Goal: Task Accomplishment & Management: Manage account settings

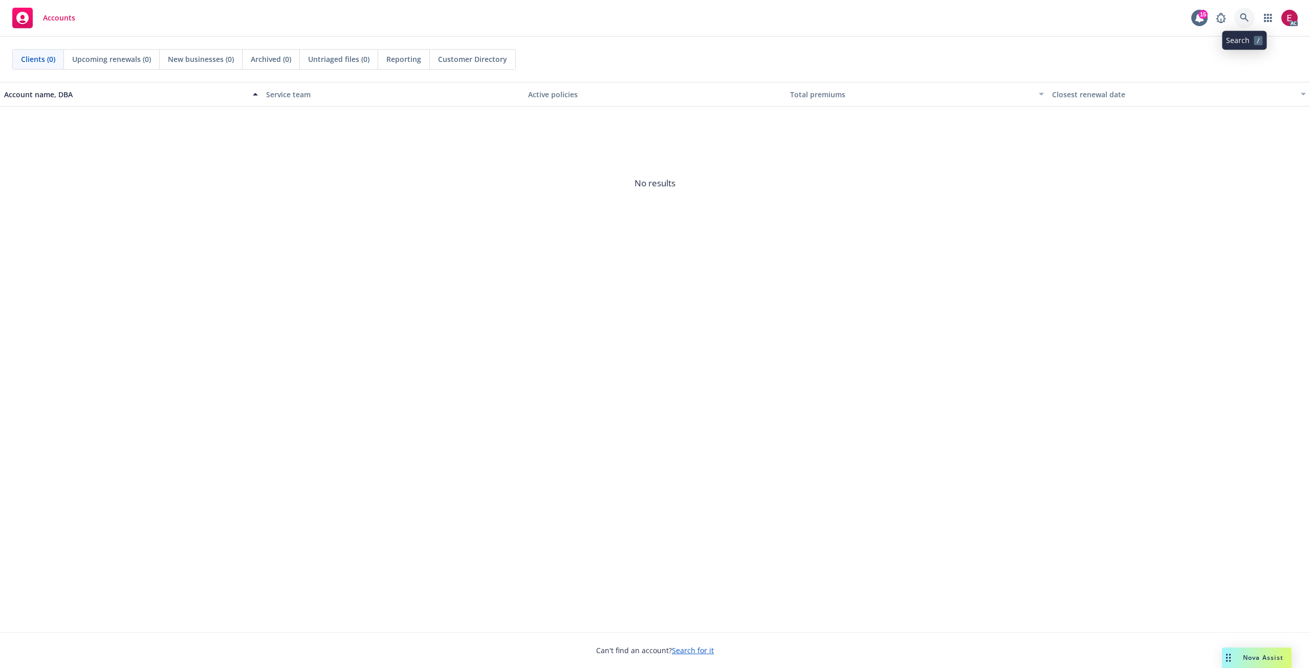
click at [1245, 17] on icon at bounding box center [1244, 17] width 9 height 9
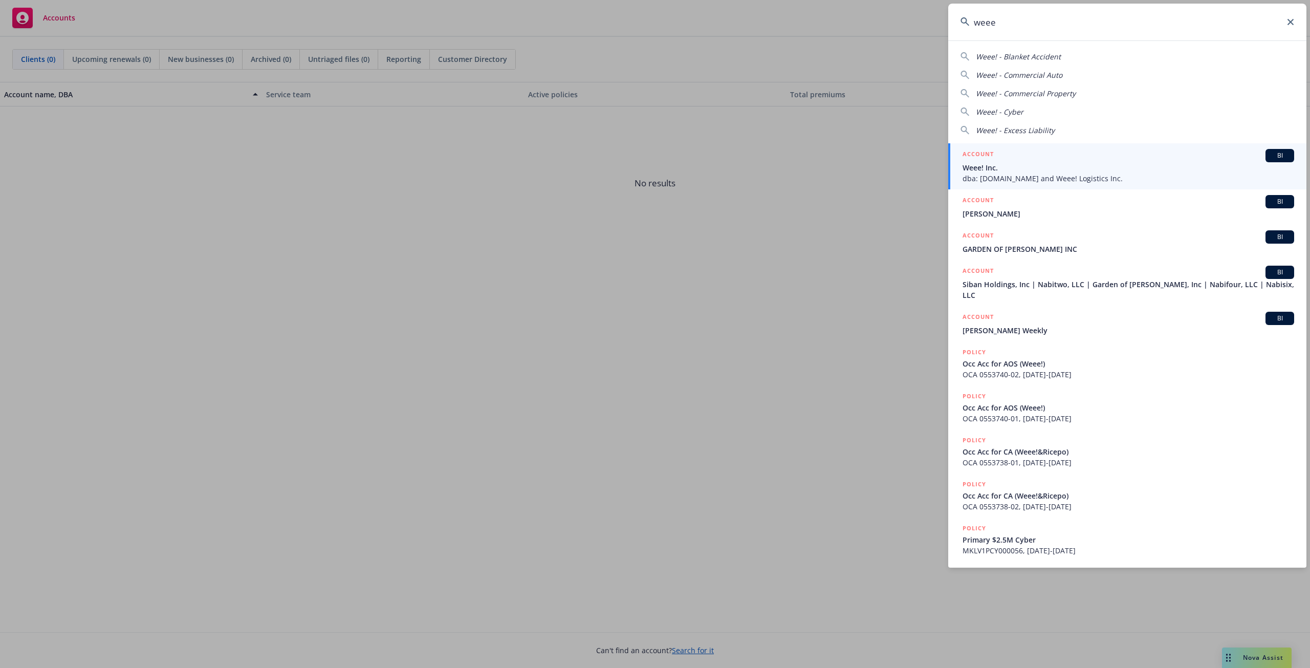
type input "weee"
click at [1036, 161] on div "ACCOUNT BI" at bounding box center [1129, 155] width 332 height 13
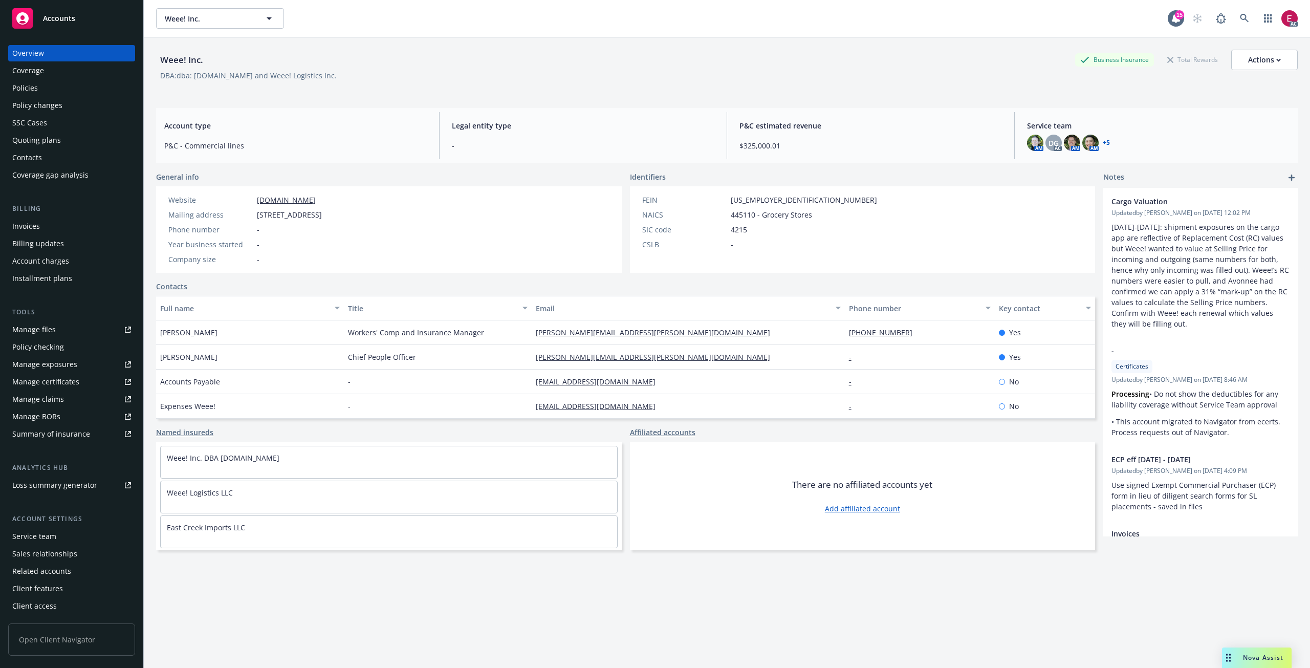
click at [46, 216] on div "Billing Invoices Billing updates Account charges Installment plans" at bounding box center [71, 245] width 127 height 83
click at [48, 228] on div "Invoices" at bounding box center [71, 226] width 119 height 16
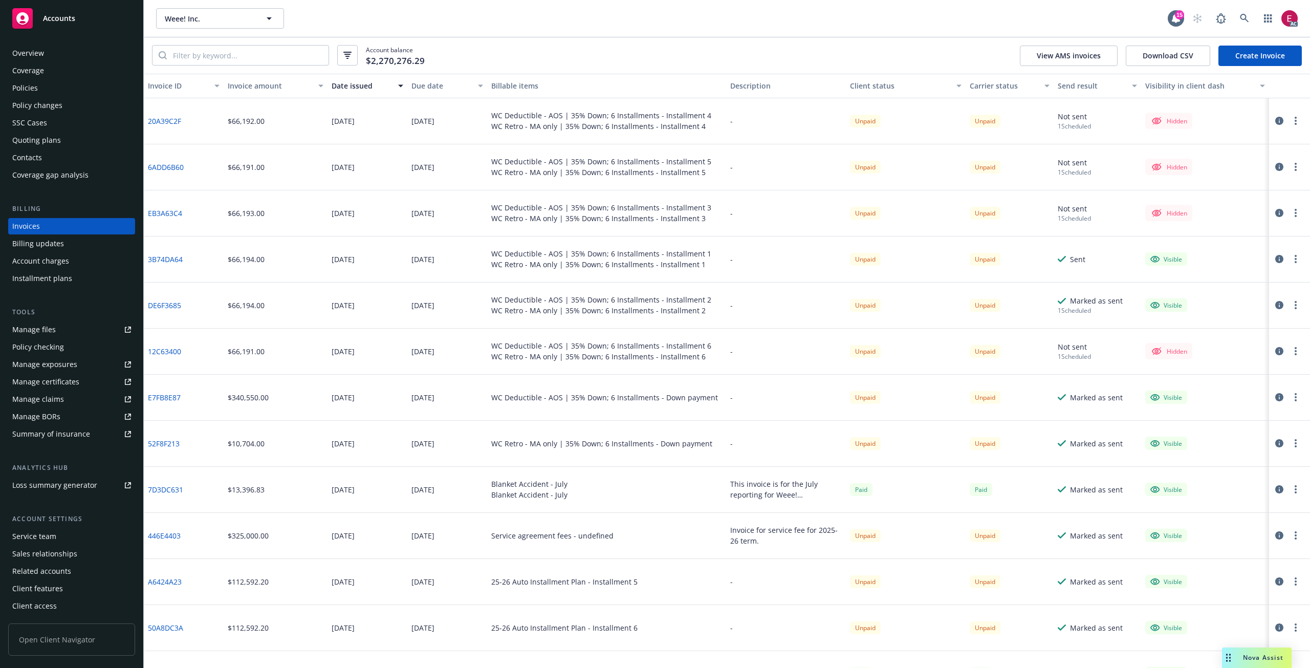
click at [79, 255] on div "Account charges" at bounding box center [71, 261] width 119 height 16
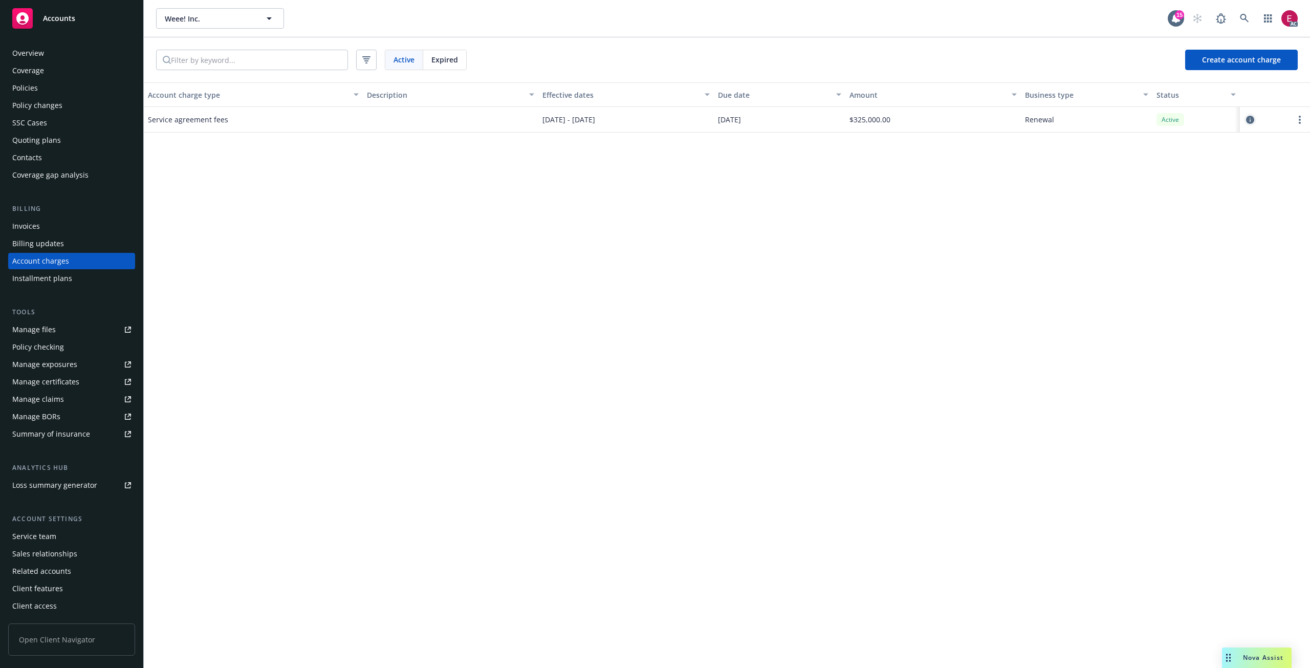
click at [1249, 121] on icon "circleInformation" at bounding box center [1250, 120] width 8 height 8
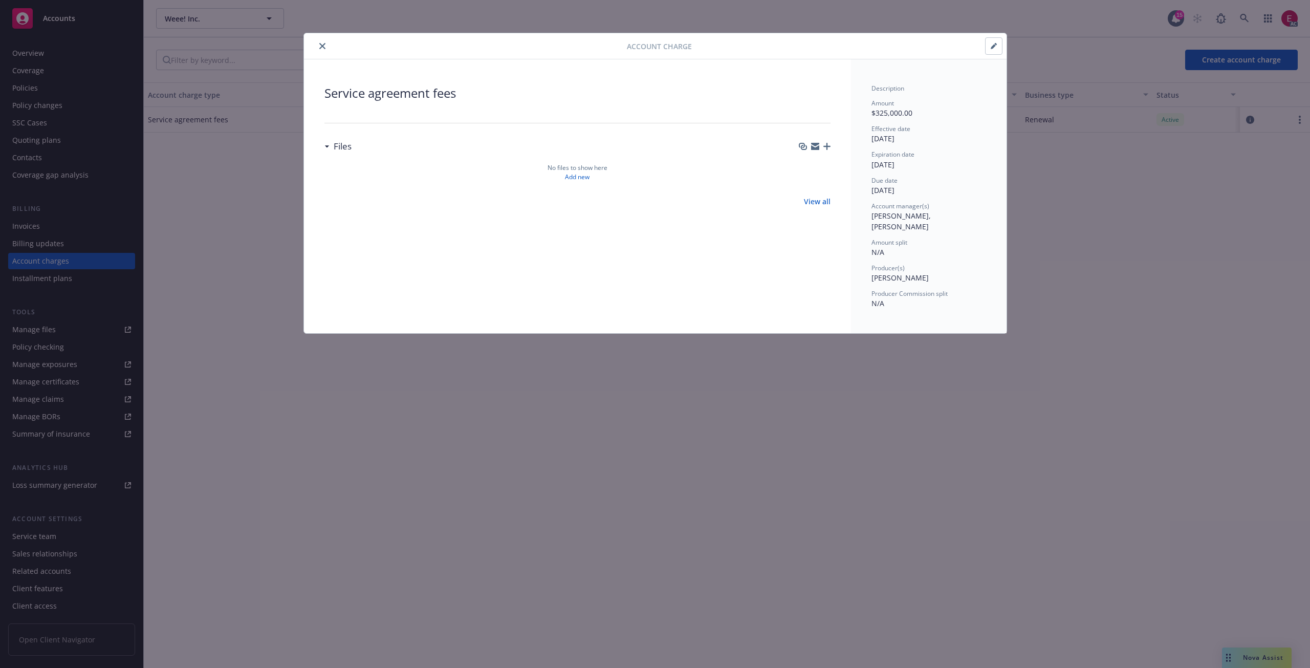
click at [992, 50] on button "button" at bounding box center [994, 46] width 16 height 16
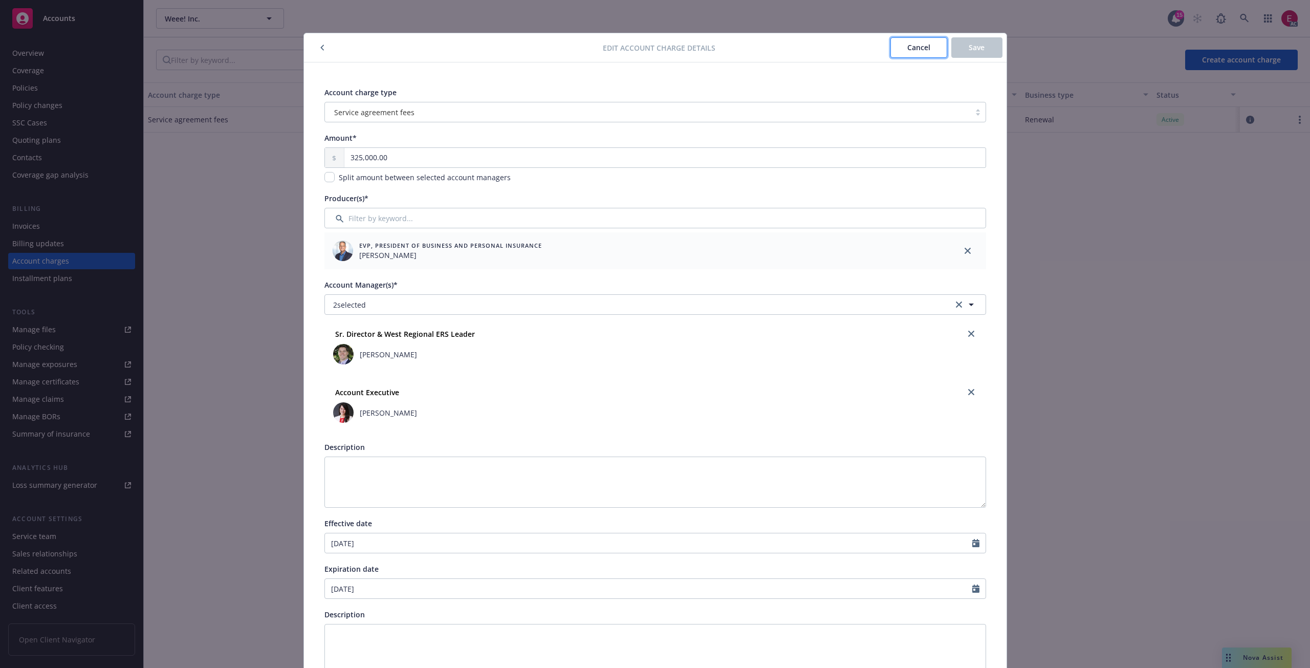
click at [891, 53] on button "Cancel" at bounding box center [919, 47] width 57 height 20
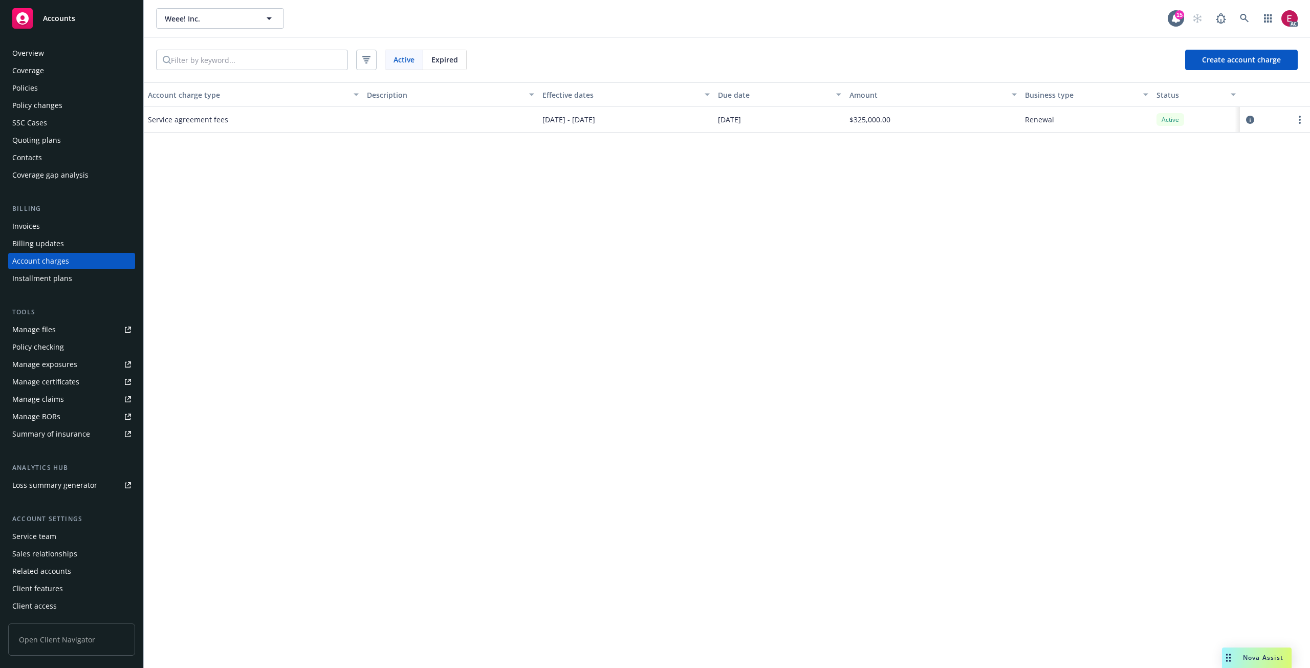
click at [444, 59] on span "Expired" at bounding box center [444, 59] width 27 height 11
click at [405, 58] on span "Active" at bounding box center [404, 59] width 21 height 11
